Goal: Task Accomplishment & Management: Use online tool/utility

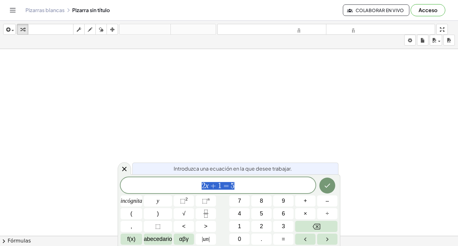
scroll to position [32, 0]
click at [124, 169] on icon at bounding box center [125, 169] width 8 height 8
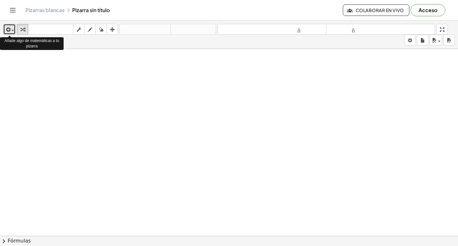
click at [11, 30] on span "button" at bounding box center [12, 30] width 3 height 1
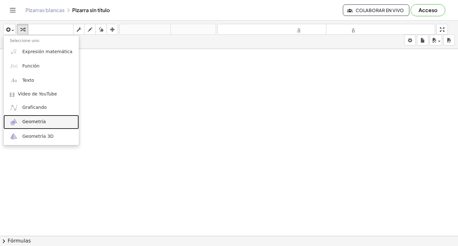
click at [46, 122] on link "Geometría" at bounding box center [41, 122] width 75 height 14
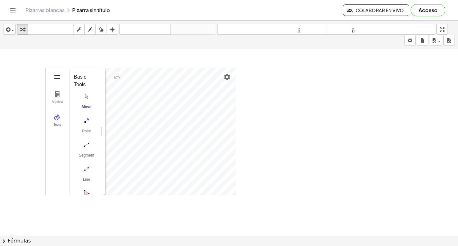
click at [59, 77] on img "Geometry" at bounding box center [57, 77] width 8 height 8
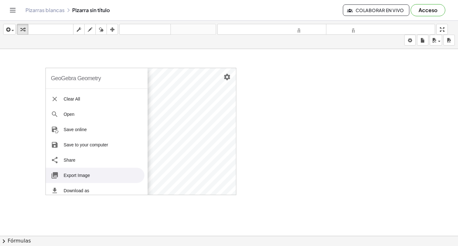
click at [93, 176] on li "Export Image" at bounding box center [95, 175] width 99 height 15
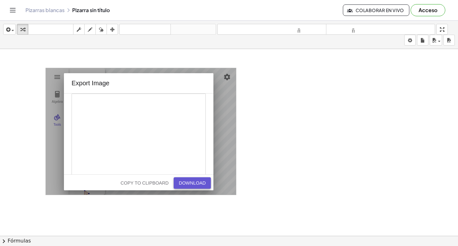
click at [200, 183] on div "Download" at bounding box center [192, 182] width 27 height 5
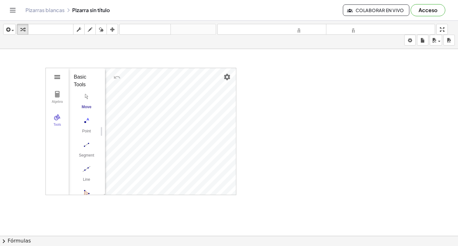
click at [59, 74] on img "Geometry" at bounding box center [57, 77] width 8 height 8
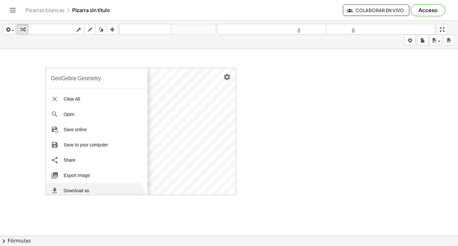
click at [76, 191] on li "Download as" at bounding box center [95, 190] width 99 height 15
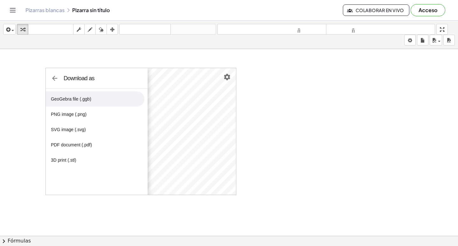
scroll to position [0, 0]
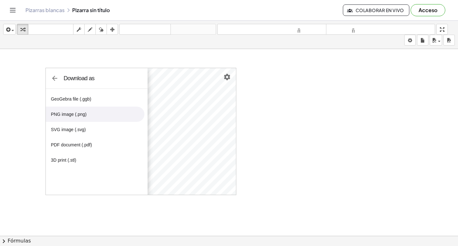
click at [65, 112] on li "PNG image (.png)" at bounding box center [95, 114] width 99 height 15
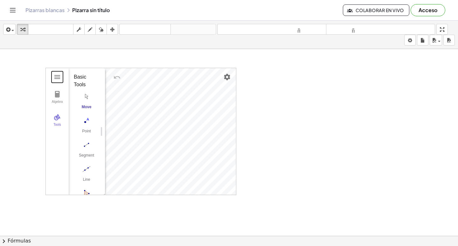
scroll to position [4, 0]
click at [60, 79] on img "Geometry" at bounding box center [57, 77] width 8 height 8
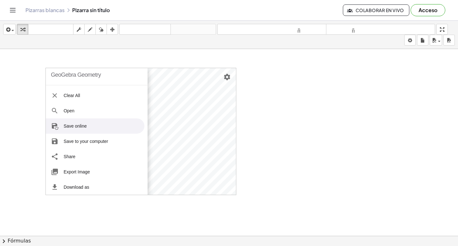
click at [81, 127] on li "Save online" at bounding box center [95, 125] width 99 height 15
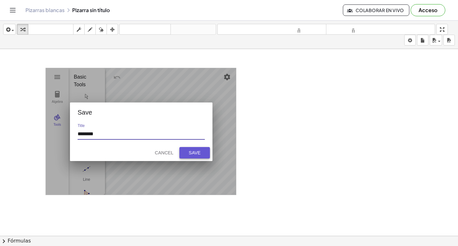
click at [200, 152] on div "Save" at bounding box center [195, 152] width 20 height 5
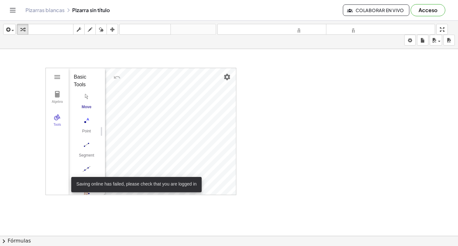
click at [289, 150] on div at bounding box center [229, 229] width 458 height 424
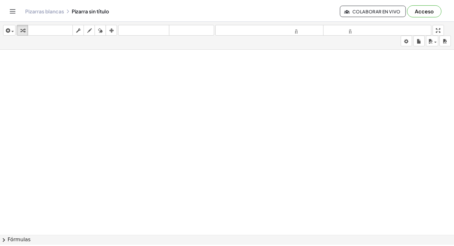
scroll to position [95, 0]
click at [15, 11] on icon "Cambiar navegación" at bounding box center [13, 10] width 8 height 8
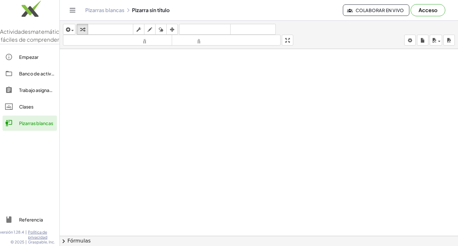
click at [31, 109] on font "Clases" at bounding box center [26, 107] width 14 height 6
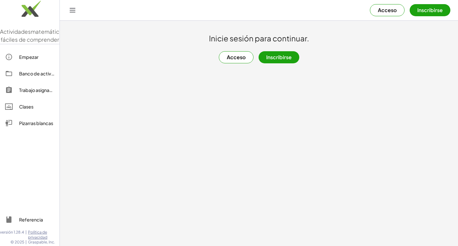
click at [32, 93] on font "Trabajo asignado" at bounding box center [37, 90] width 36 height 6
click at [37, 77] on div "Banco de actividades" at bounding box center [36, 74] width 35 height 8
click at [70, 11] on icon "Cambiar navegación" at bounding box center [73, 10] width 8 height 8
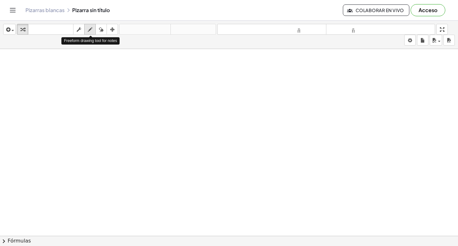
click at [89, 31] on icon "button" at bounding box center [90, 30] width 4 height 8
click at [12, 30] on span "button" at bounding box center [12, 30] width 3 height 1
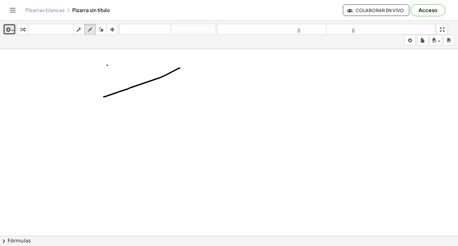
drag, startPoint x: 180, startPoint y: 68, endPoint x: 104, endPoint y: 97, distance: 81.3
drag, startPoint x: 104, startPoint y: 97, endPoint x: 359, endPoint y: 95, distance: 255.0
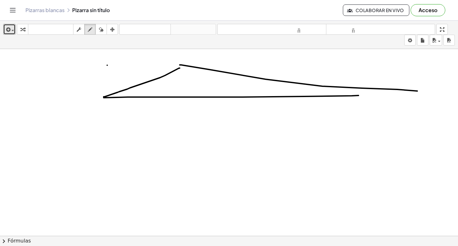
drag, startPoint x: 180, startPoint y: 65, endPoint x: 416, endPoint y: 92, distance: 237.4
click at [99, 29] on div "button" at bounding box center [101, 29] width 8 height 8
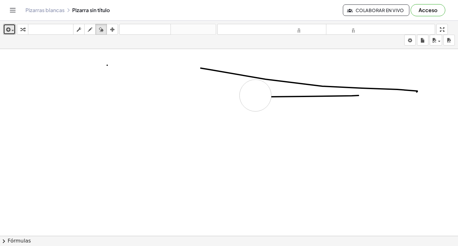
drag, startPoint x: 185, startPoint y: 66, endPoint x: 419, endPoint y: 95, distance: 235.7
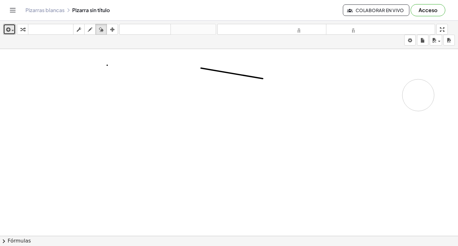
drag, startPoint x: 419, startPoint y: 95, endPoint x: 419, endPoint y: 83, distance: 11.8
drag, startPoint x: 419, startPoint y: 83, endPoint x: 304, endPoint y: 79, distance: 115.0
